Goal: Find specific page/section: Find specific page/section

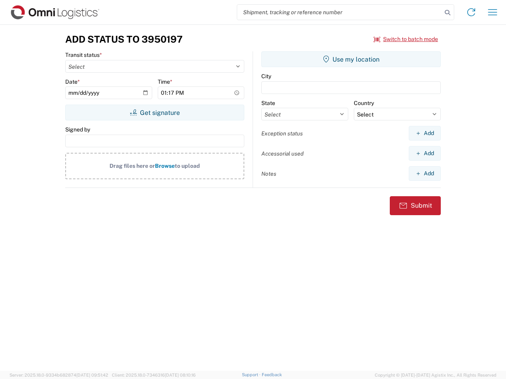
click at [339, 12] on input "search" at bounding box center [339, 12] width 205 height 15
click at [447, 13] on icon at bounding box center [447, 12] width 11 height 11
click at [471, 12] on icon at bounding box center [471, 12] width 13 height 13
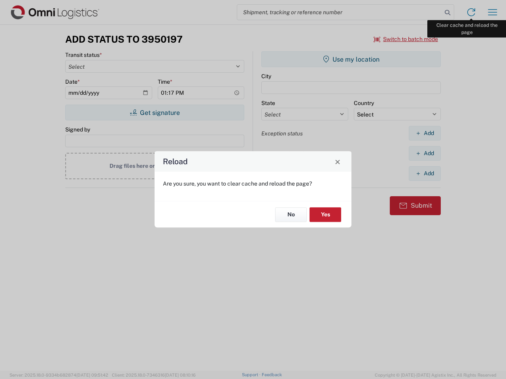
click at [492, 12] on div "Reload Are you sure, you want to clear cache and reload the page? No Yes" at bounding box center [253, 189] width 506 height 379
click at [406, 39] on div "Reload Are you sure, you want to clear cache and reload the page? No Yes" at bounding box center [253, 189] width 506 height 379
click at [154, 113] on div "Reload Are you sure, you want to clear cache and reload the page? No Yes" at bounding box center [253, 189] width 506 height 379
click at [351, 59] on div "Reload Are you sure, you want to clear cache and reload the page? No Yes" at bounding box center [253, 189] width 506 height 379
click at [424, 133] on div "Reload Are you sure, you want to clear cache and reload the page? No Yes" at bounding box center [253, 189] width 506 height 379
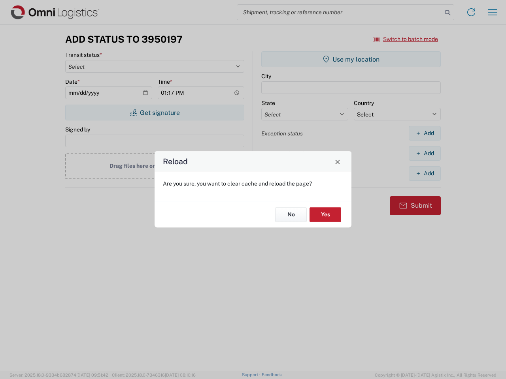
click at [424, 153] on div "Reload Are you sure, you want to clear cache and reload the page? No Yes" at bounding box center [253, 189] width 506 height 379
click at [424, 173] on div "Reload Are you sure, you want to clear cache and reload the page? No Yes" at bounding box center [253, 189] width 506 height 379
